Goal: Download file/media

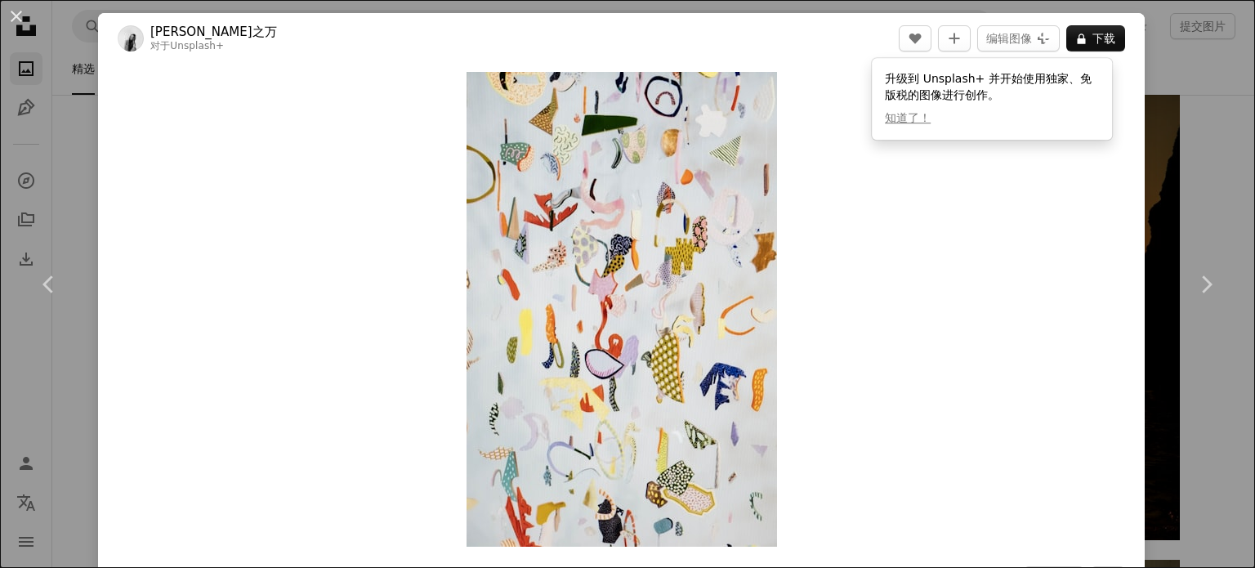
scroll to position [28669, 0]
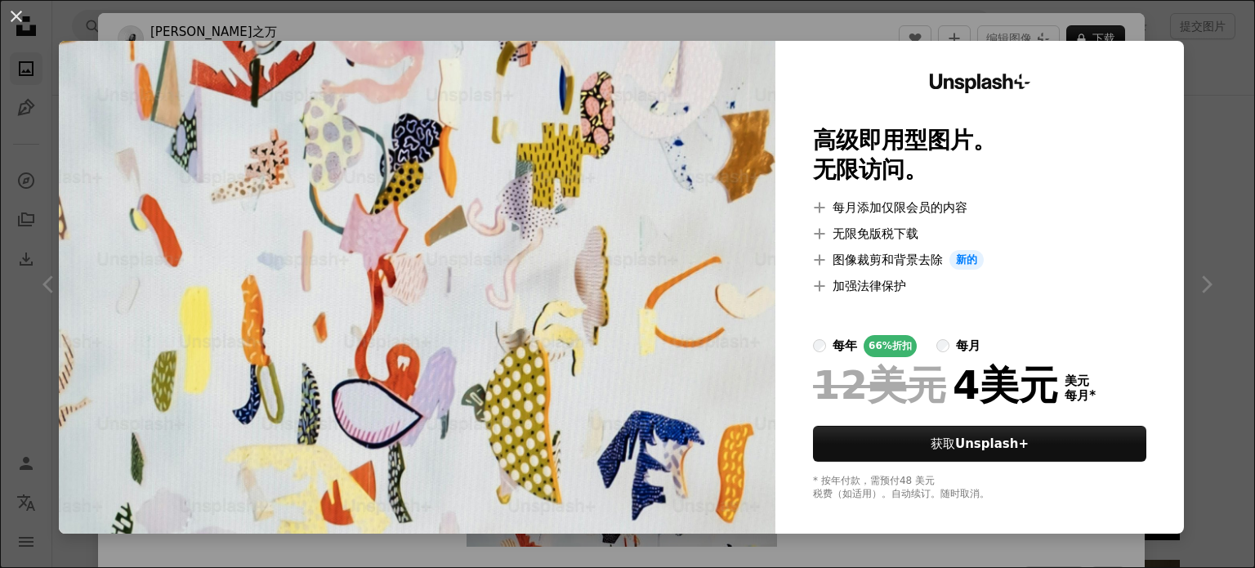
click at [936, 354] on label "每月" at bounding box center [958, 346] width 44 height 22
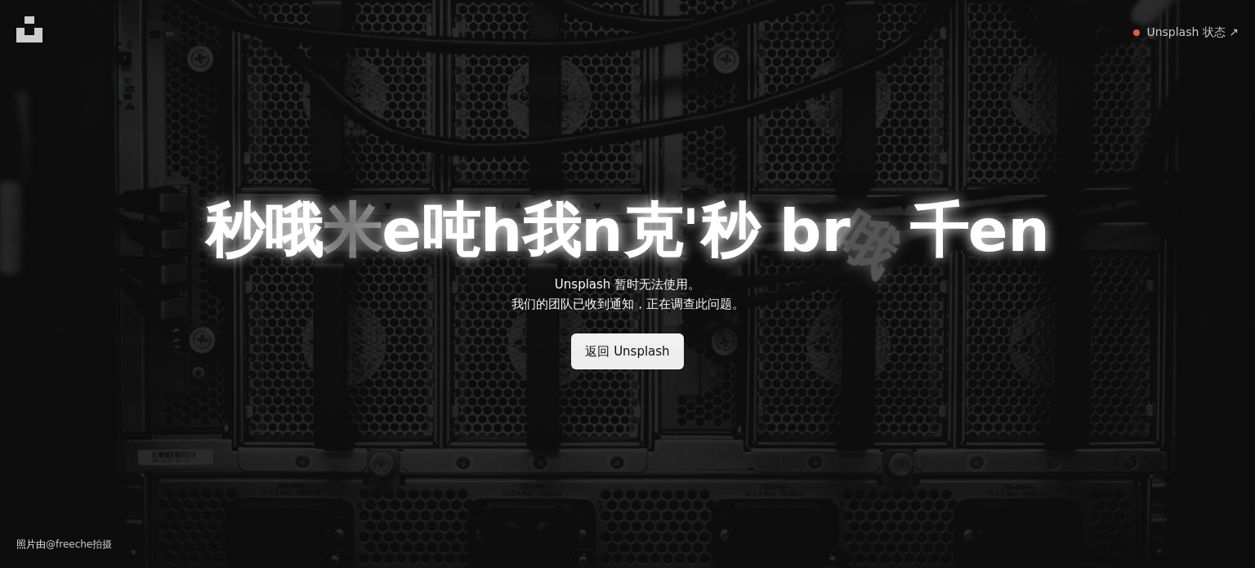
click at [626, 352] on font "返回 Unsplash" at bounding box center [627, 351] width 84 height 15
